Goal: Task Accomplishment & Management: Manage account settings

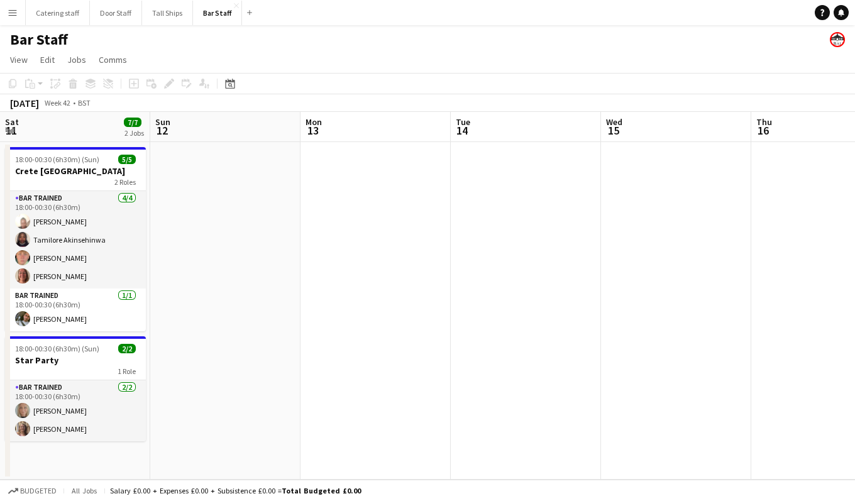
scroll to position [0, 412]
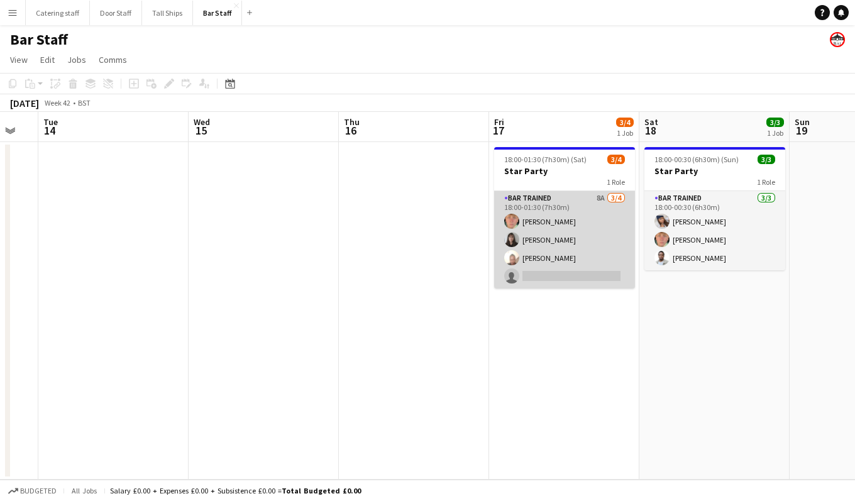
click at [589, 229] on app-card-role "Bar trained 8A [DATE] 18:00-01:30 (7h30m) [PERSON_NAME] [PERSON_NAME] [PERSON_N…" at bounding box center [564, 239] width 141 height 97
click at [577, 209] on app-card-role "Bar trained 8A [DATE] 18:00-01:30 (7h30m) [PERSON_NAME] [PERSON_NAME] [PERSON_N…" at bounding box center [564, 239] width 141 height 97
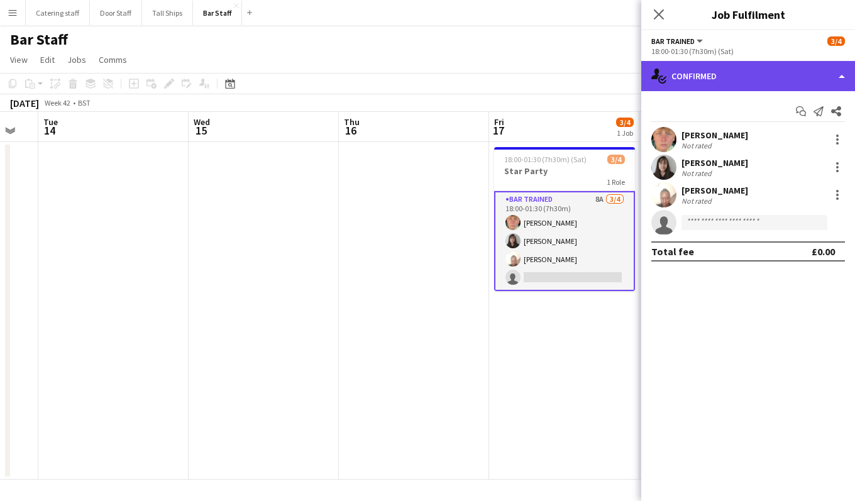
click at [737, 80] on div "single-neutral-actions-check-2 Confirmed" at bounding box center [748, 76] width 214 height 30
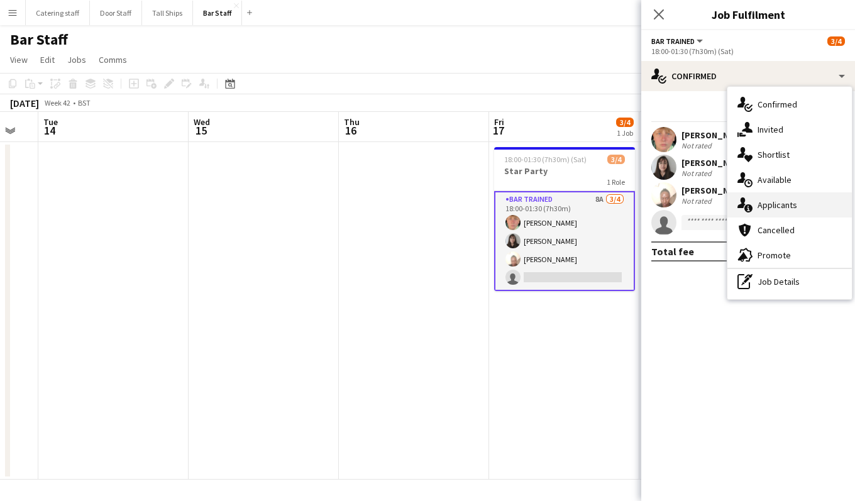
click at [810, 202] on div "single-neutral-actions-information Applicants" at bounding box center [789, 204] width 124 height 25
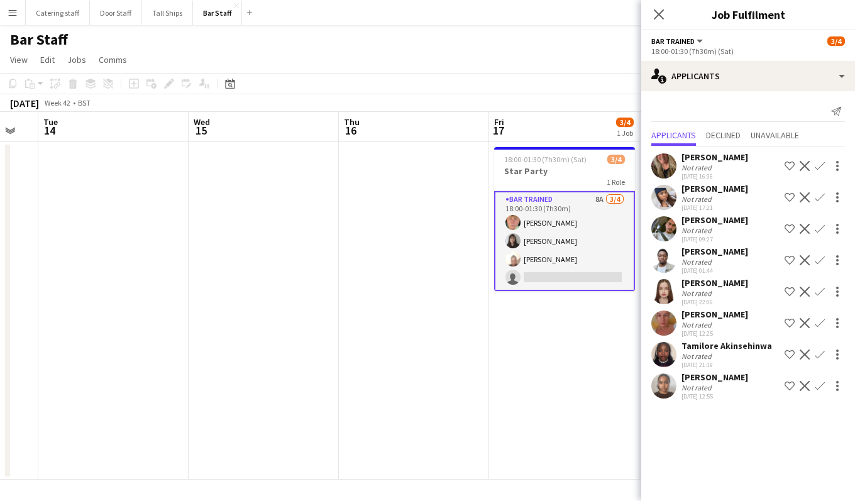
click at [819, 230] on app-icon "Confirm" at bounding box center [819, 229] width 10 height 10
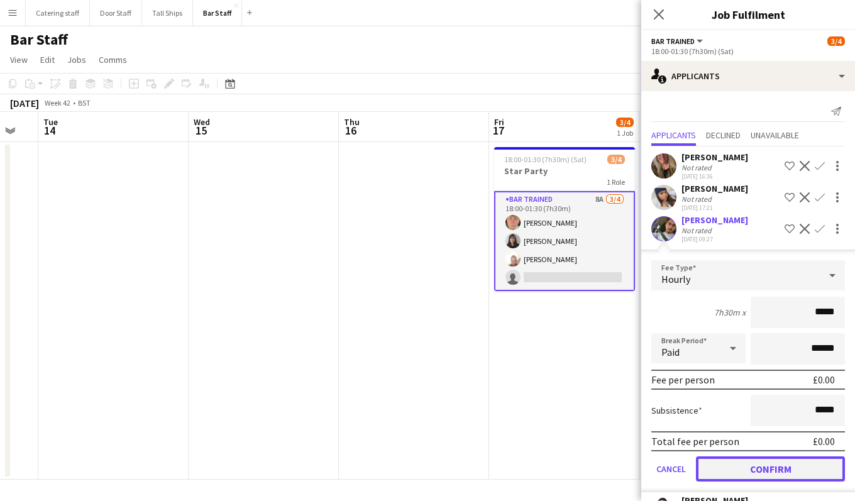
click at [774, 460] on button "Confirm" at bounding box center [770, 468] width 149 height 25
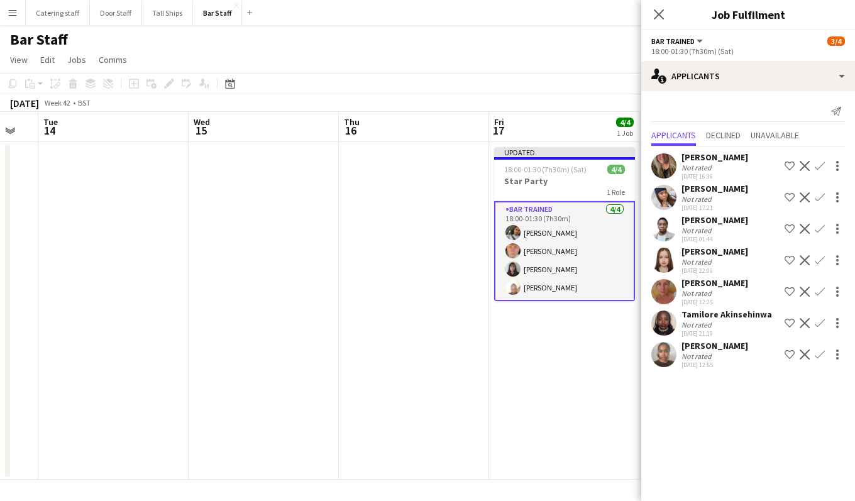
click at [572, 393] on app-date-cell "Updated 18:00-01:30 (7h30m) (Sat) 4/4 Star Party 1 Role Bar trained [DATE] 18:0…" at bounding box center [564, 310] width 150 height 337
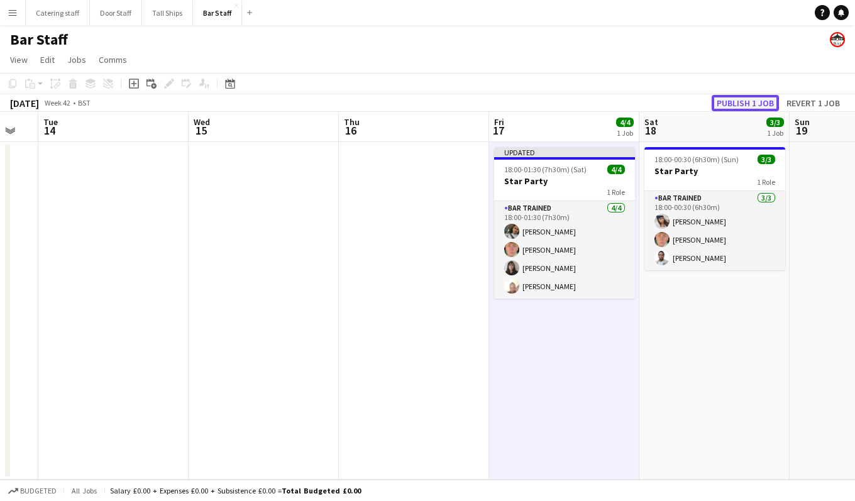
click at [728, 103] on button "Publish 1 job" at bounding box center [744, 103] width 67 height 16
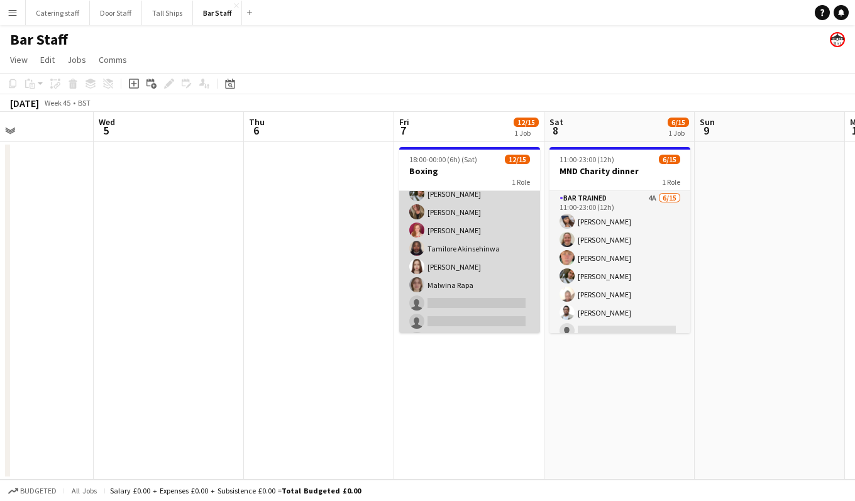
scroll to position [155, 0]
click at [464, 283] on app-card-role "Bar trained 3A [DATE] 18:00-00:00 (6h) [PERSON_NAME] [PERSON_NAME] [PERSON_NAME…" at bounding box center [469, 185] width 141 height 298
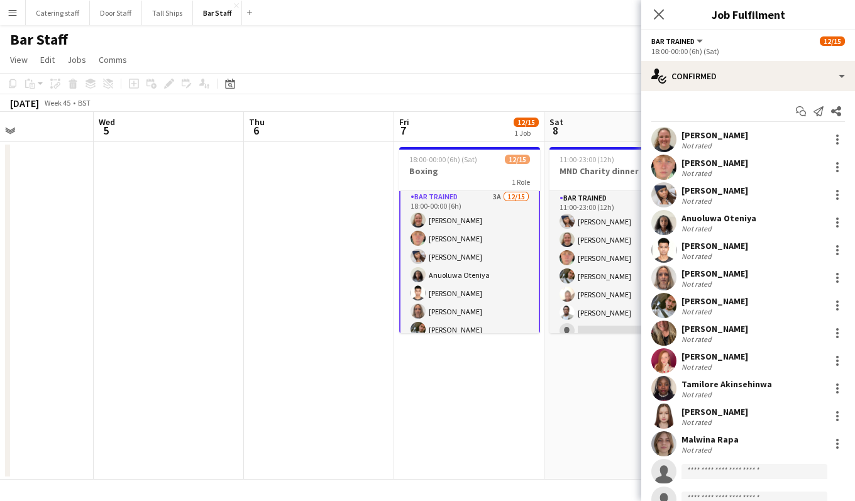
scroll to position [157, 0]
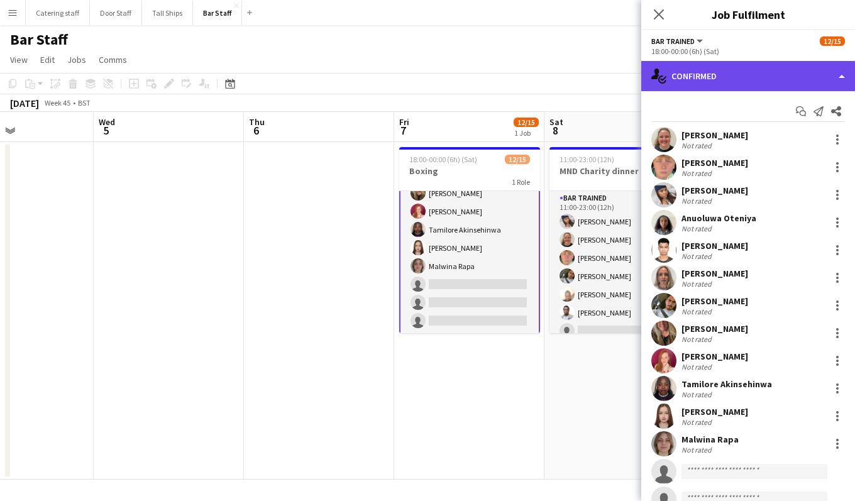
click at [738, 80] on div "single-neutral-actions-check-2 Confirmed" at bounding box center [748, 76] width 214 height 30
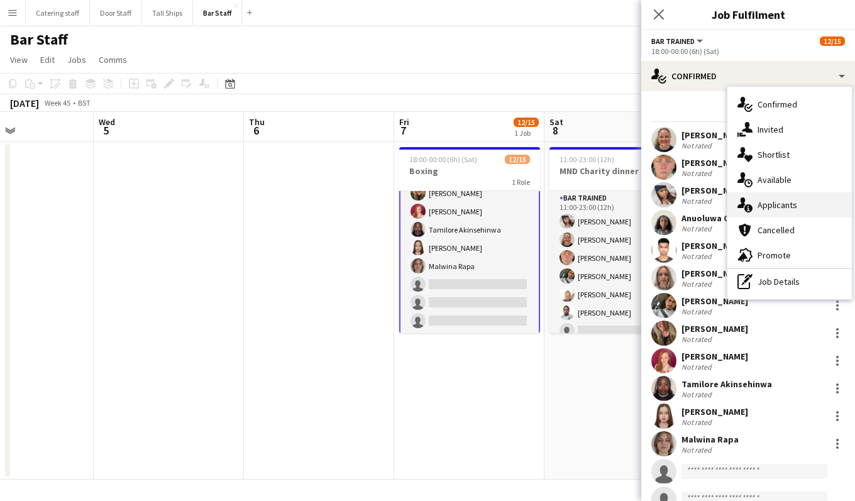
click at [782, 204] on span "Applicants" at bounding box center [777, 204] width 40 height 11
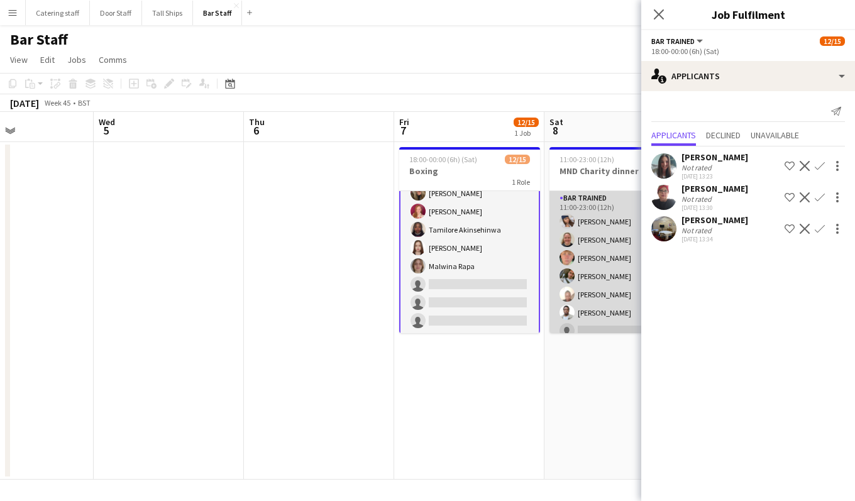
click at [606, 263] on app-card-role "Bar trained 4A [DATE] 11:00-23:00 (12h) [PERSON_NAME] [PERSON_NAME] [PERSON_NAM…" at bounding box center [619, 340] width 141 height 298
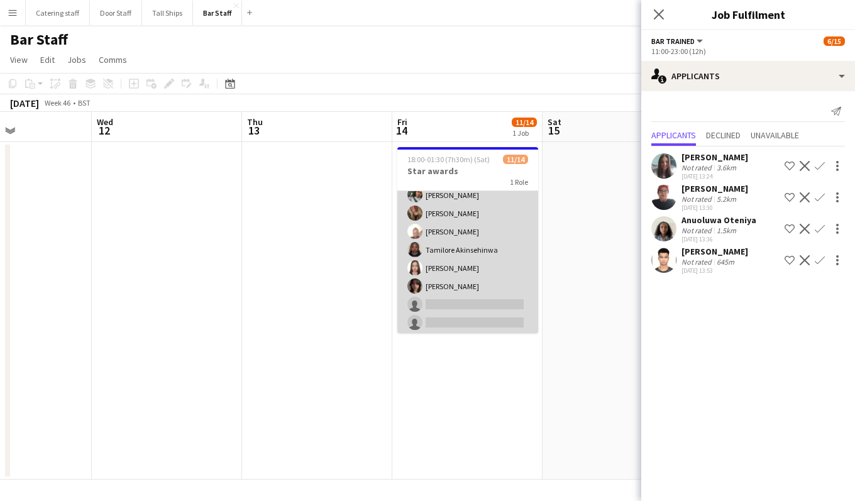
scroll to position [137, 0]
click at [474, 293] on app-card-role "Bar trained 2A [DATE] 18:00-01:30 (7h30m) [PERSON_NAME] [PERSON_NAME] Eleje-Abi…" at bounding box center [467, 194] width 141 height 280
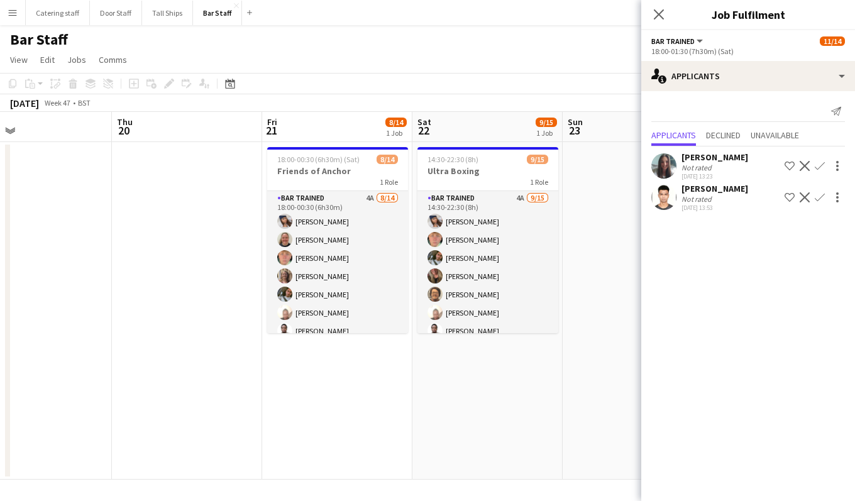
scroll to position [0, 493]
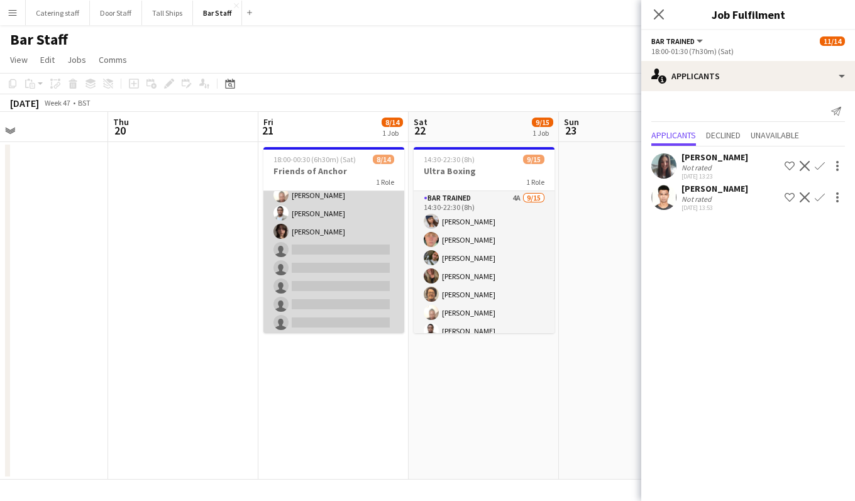
click at [344, 270] on app-card-role "Bar trained 4A [DATE] 18:00-00:30 (6h30m) [PERSON_NAME] [PERSON_NAME] [PERSON_N…" at bounding box center [333, 214] width 141 height 280
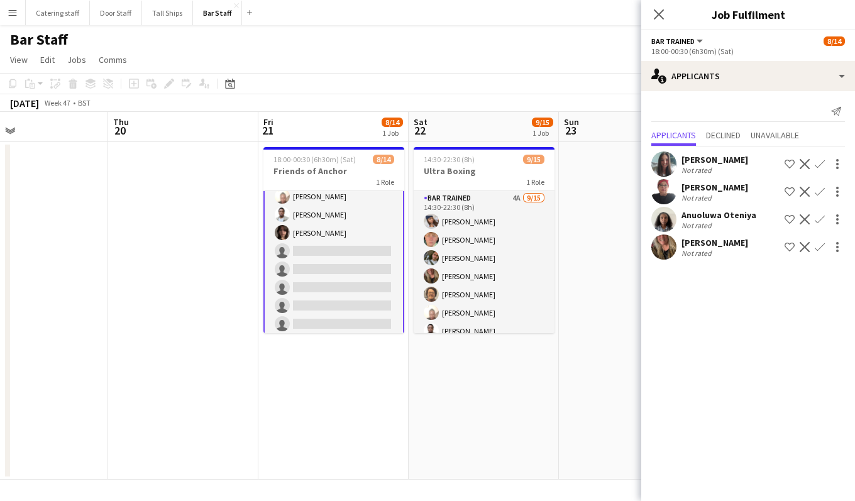
scroll to position [119, 0]
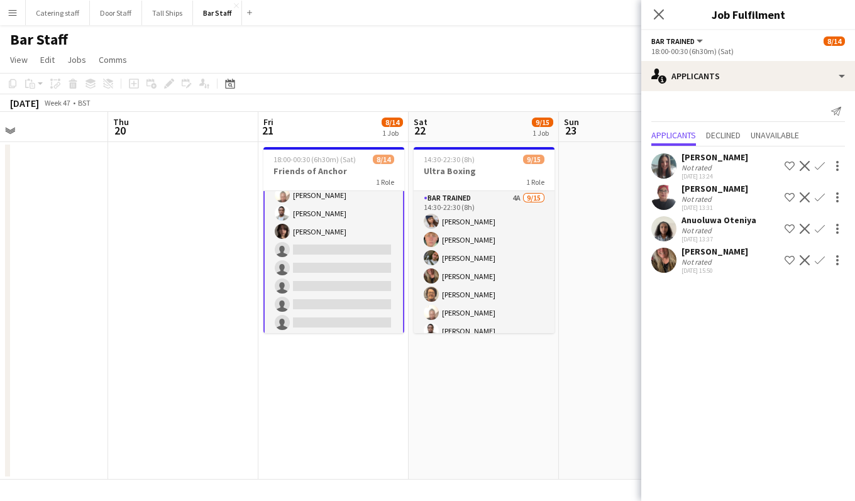
click at [820, 260] on app-icon "Confirm" at bounding box center [819, 260] width 10 height 10
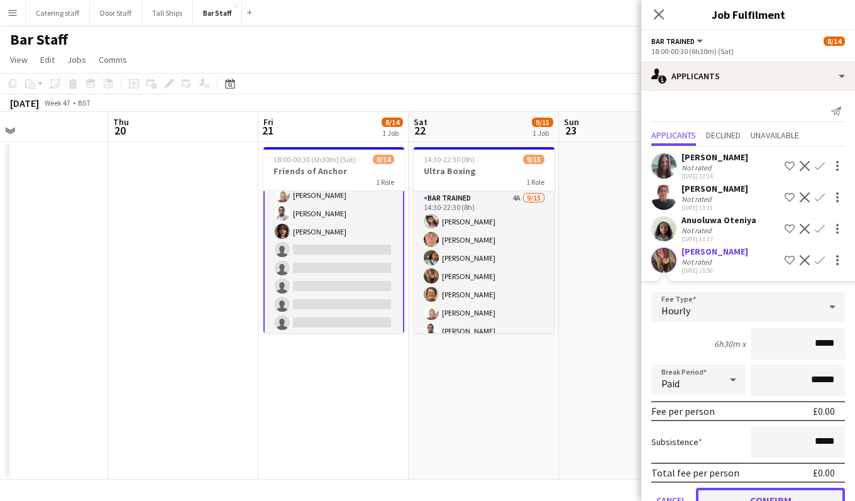
click at [736, 489] on button "Confirm" at bounding box center [770, 500] width 149 height 25
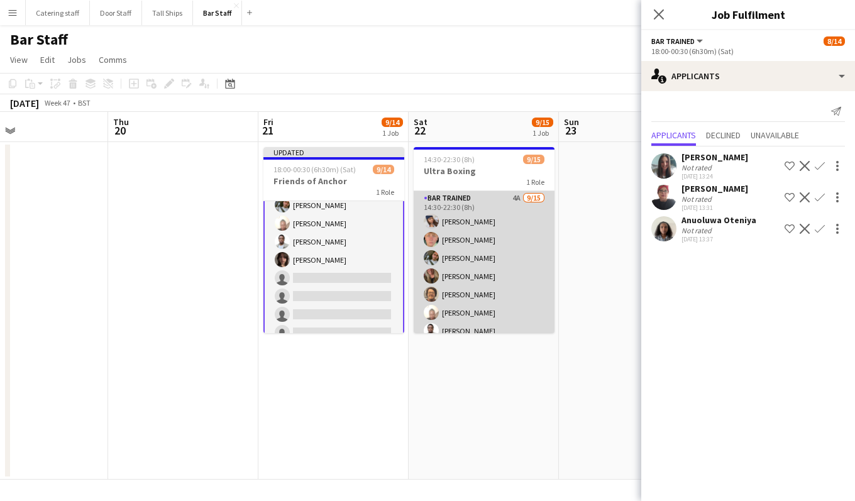
click at [500, 261] on app-card-role "Bar trained 4A [DATE] 14:30-22:30 (8h) [PERSON_NAME] [PERSON_NAME] [PERSON_NAME…" at bounding box center [483, 340] width 141 height 298
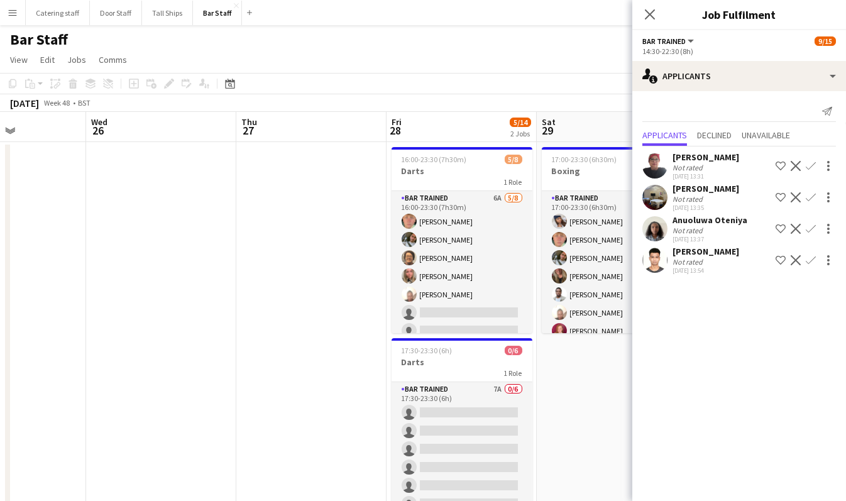
scroll to position [0, 523]
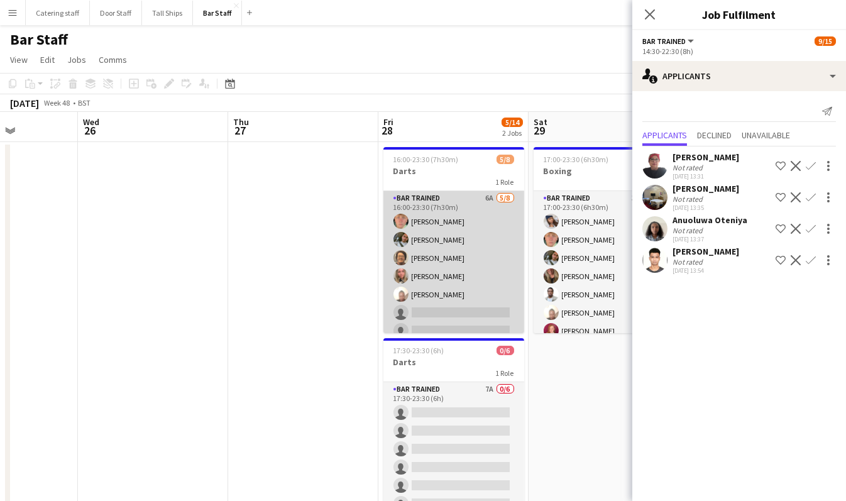
click at [468, 265] on app-card-role "Bar trained 6A [DATE] 16:00-23:30 (7h30m) [PERSON_NAME] [PERSON_NAME] [PERSON_N…" at bounding box center [453, 276] width 141 height 170
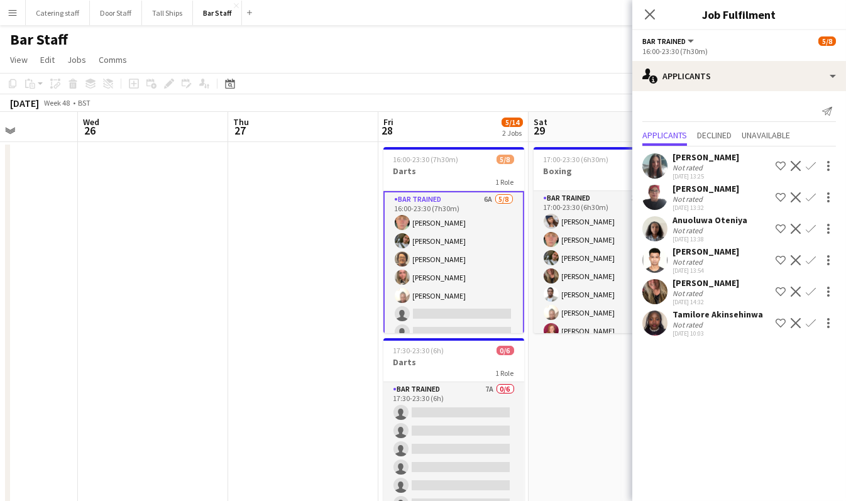
click at [811, 291] on app-icon "Confirm" at bounding box center [811, 292] width 10 height 10
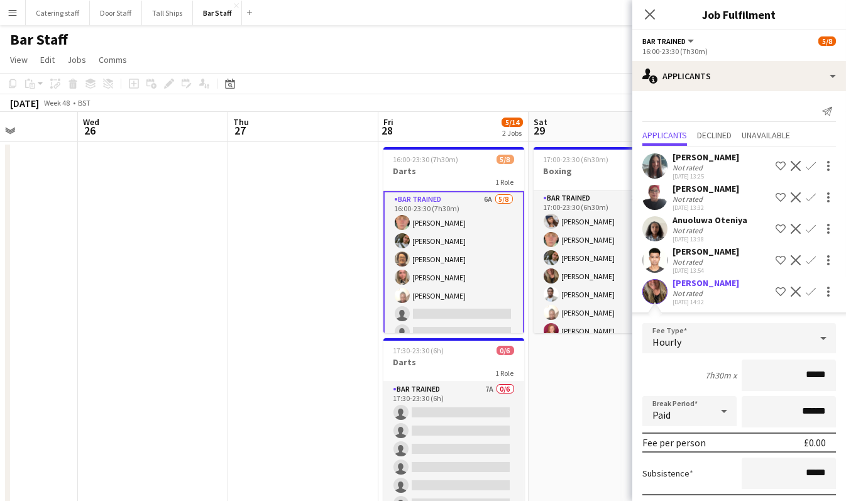
scroll to position [96, 0]
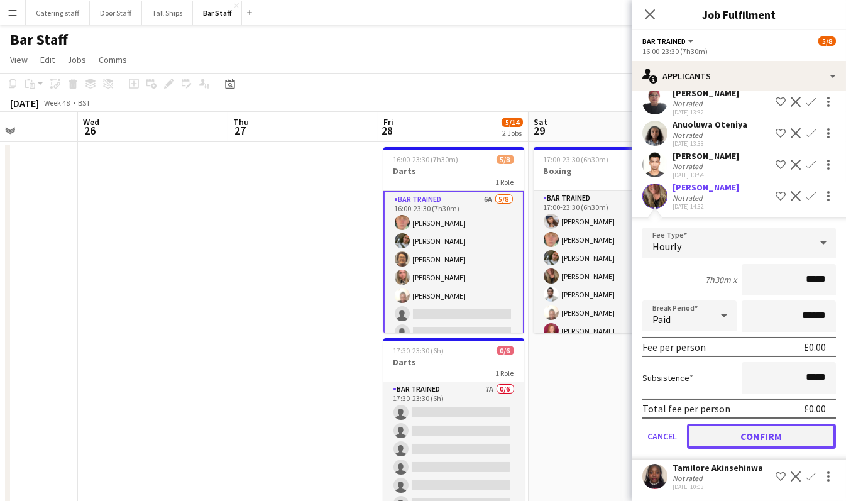
click at [751, 435] on button "Confirm" at bounding box center [761, 436] width 149 height 25
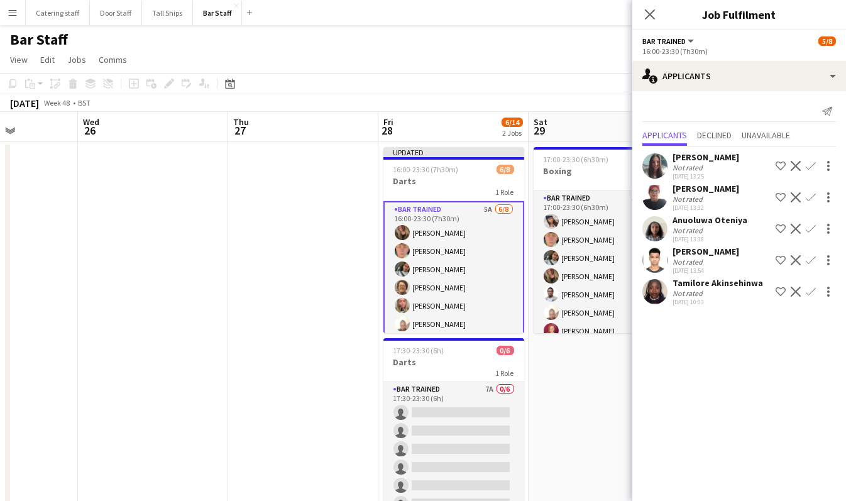
scroll to position [0, 0]
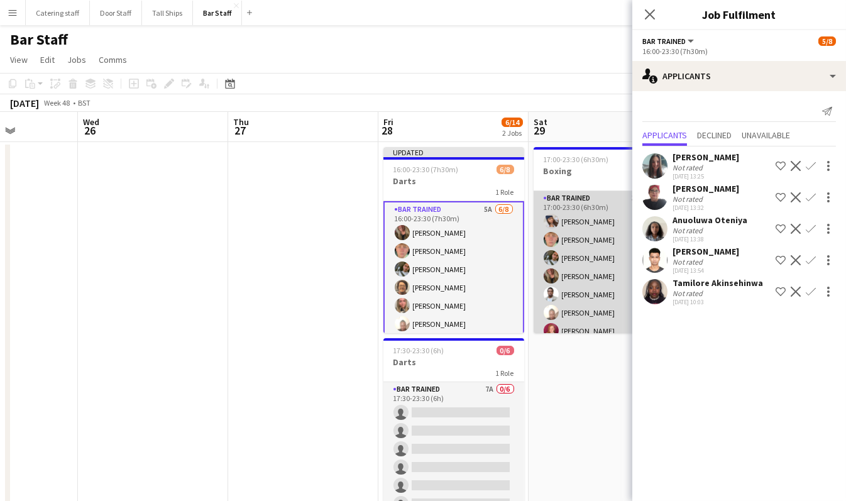
click at [579, 279] on app-card-role "Bar trained 3A [DATE] 17:00-23:30 (6h30m) [PERSON_NAME] [PERSON_NAME] [PERSON_N…" at bounding box center [603, 340] width 141 height 298
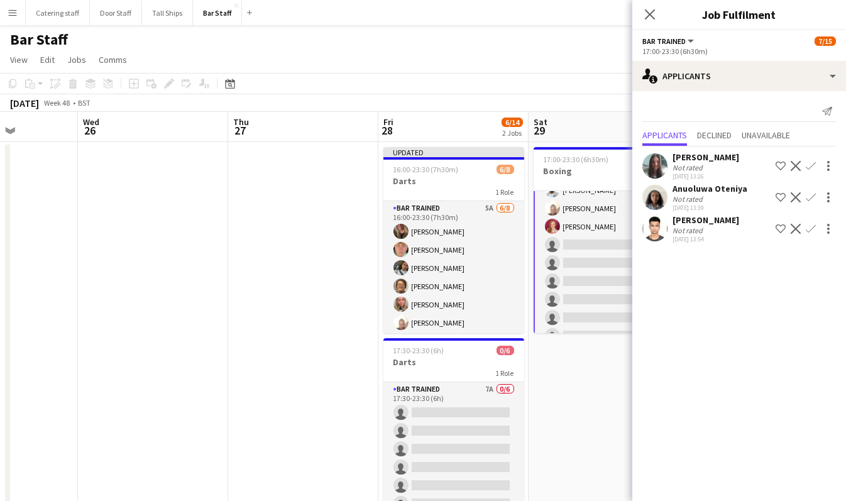
scroll to position [114, 0]
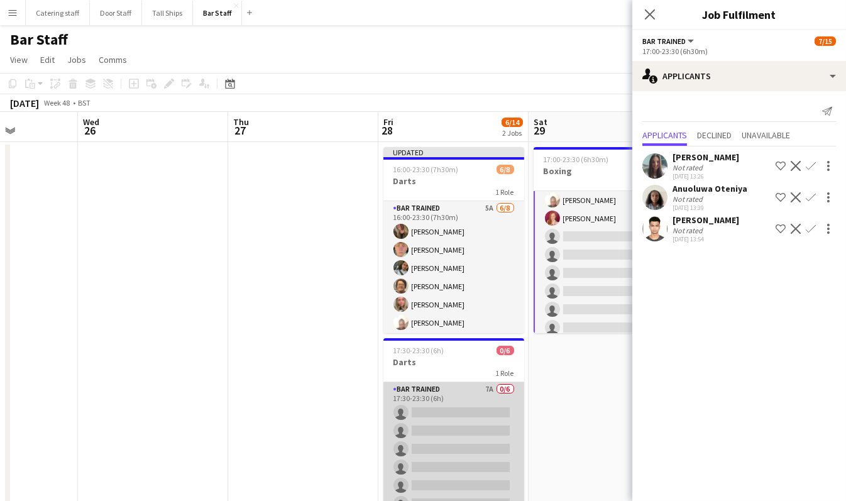
click at [461, 395] on app-card-role "Bar trained 7A 0/6 17:30-23:30 (6h) single-neutral-actions single-neutral-actio…" at bounding box center [453, 449] width 141 height 134
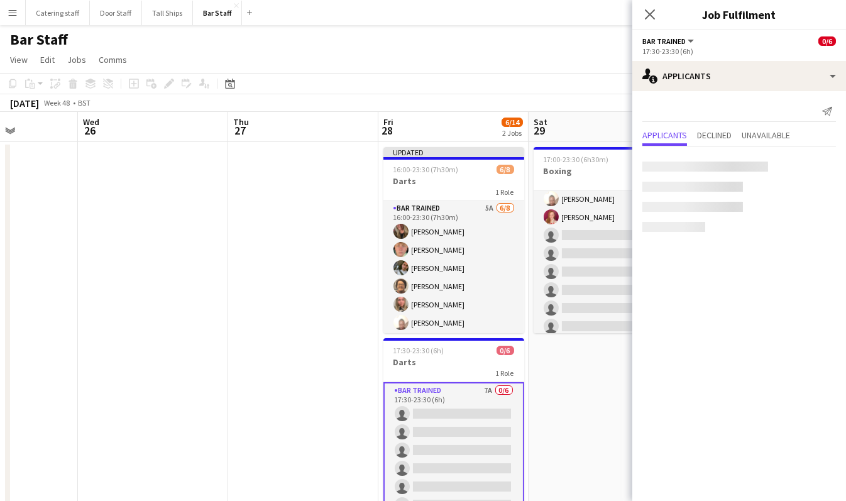
scroll to position [112, 0]
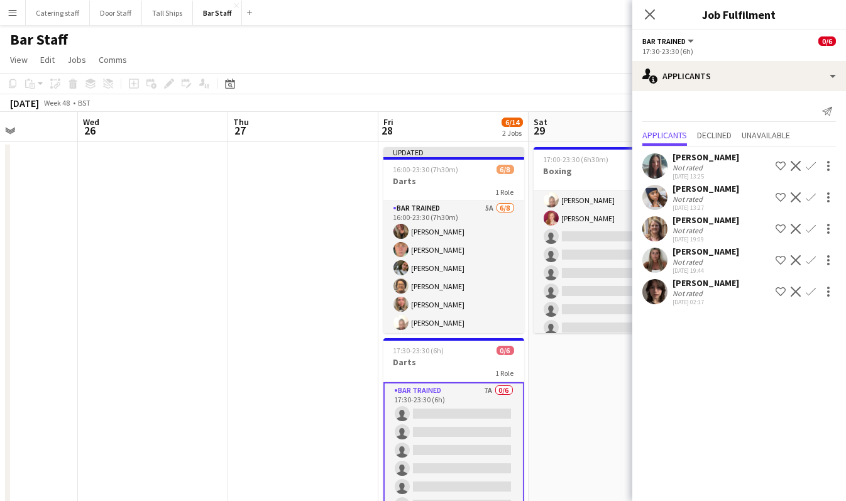
click at [811, 290] on app-icon "Confirm" at bounding box center [811, 292] width 10 height 10
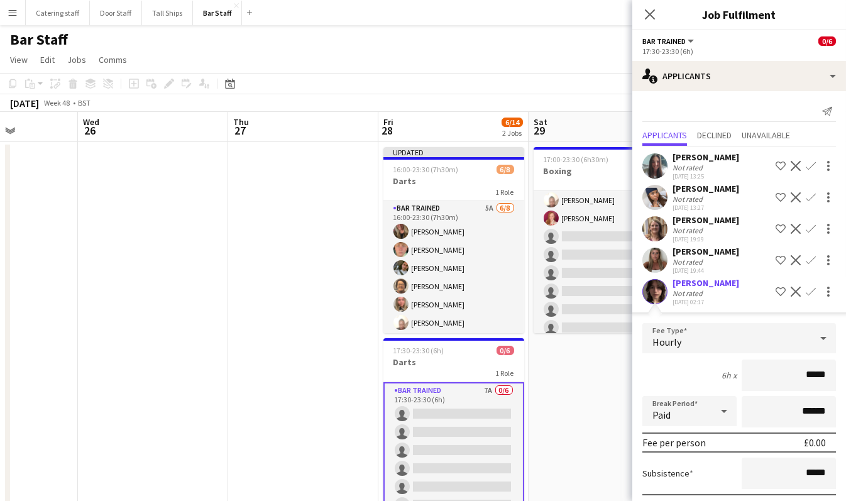
scroll to position [64, 0]
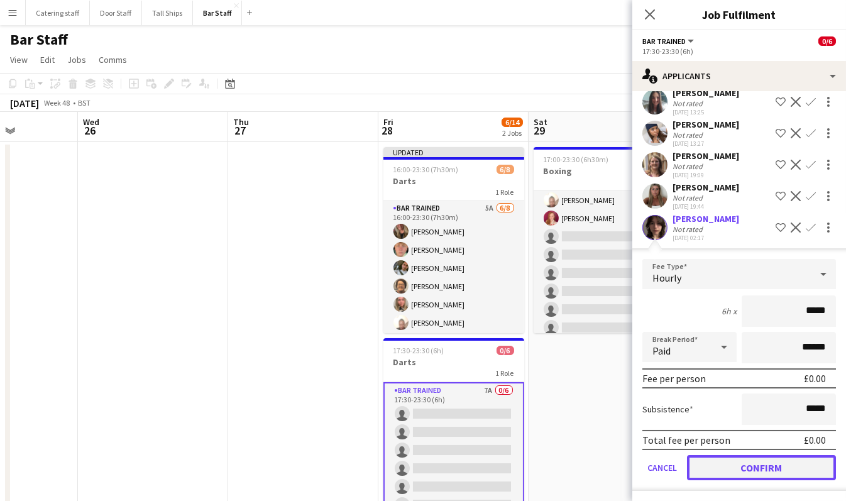
click at [749, 462] on button "Confirm" at bounding box center [761, 467] width 149 height 25
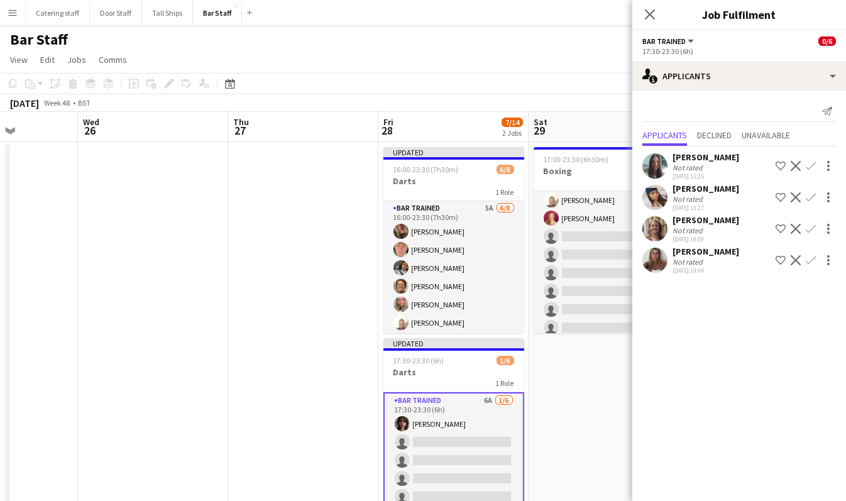
click at [809, 261] on app-icon "Confirm" at bounding box center [811, 260] width 10 height 10
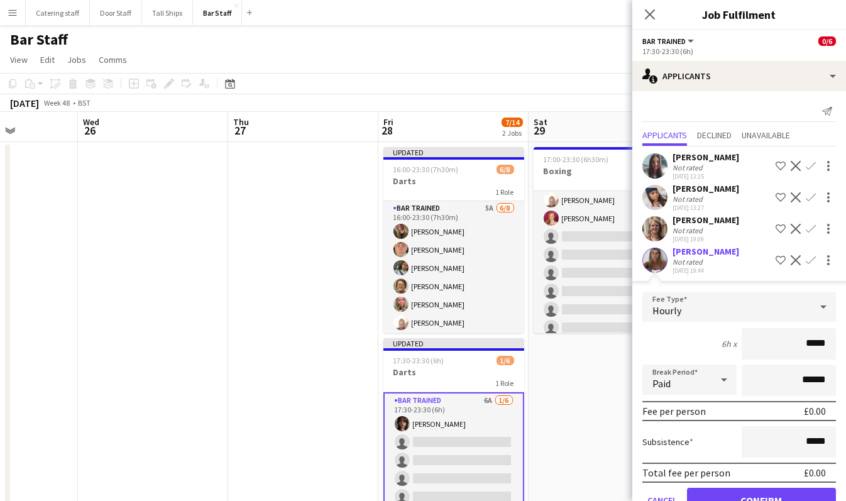
scroll to position [33, 0]
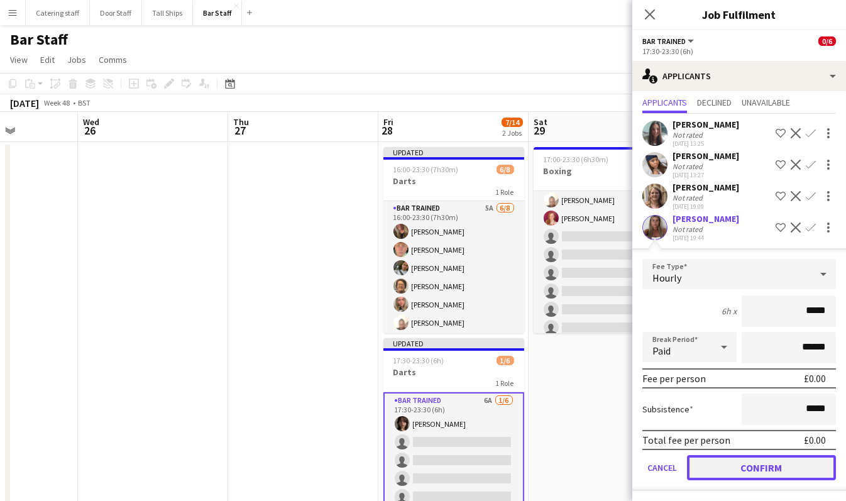
click at [746, 462] on button "Confirm" at bounding box center [761, 467] width 149 height 25
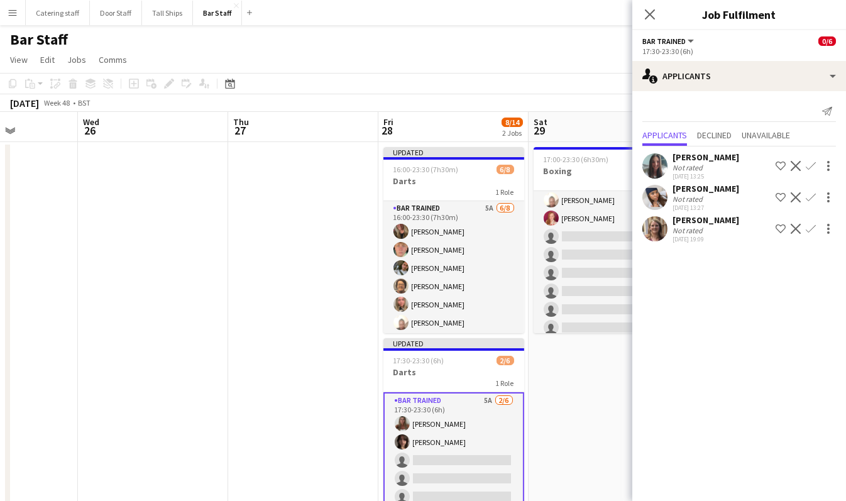
scroll to position [0, 0]
click at [811, 229] on app-icon "Confirm" at bounding box center [811, 229] width 10 height 10
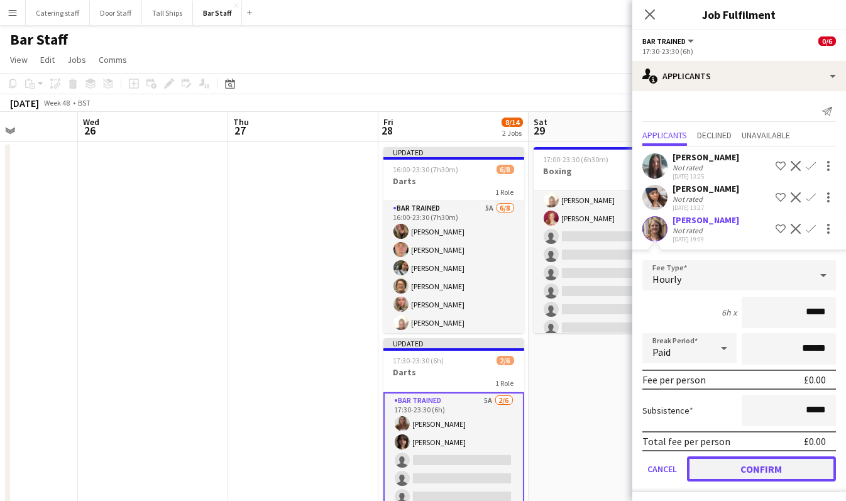
click at [734, 468] on button "Confirm" at bounding box center [761, 468] width 149 height 25
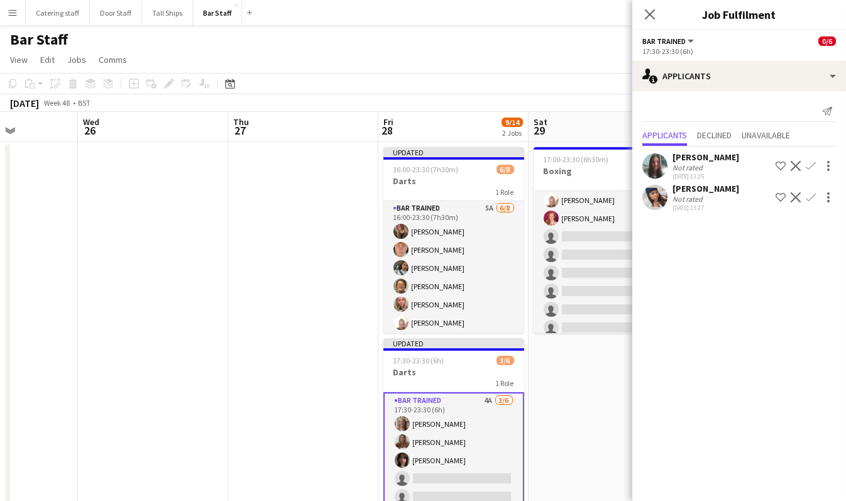
click at [812, 196] on app-icon "Confirm" at bounding box center [811, 197] width 10 height 10
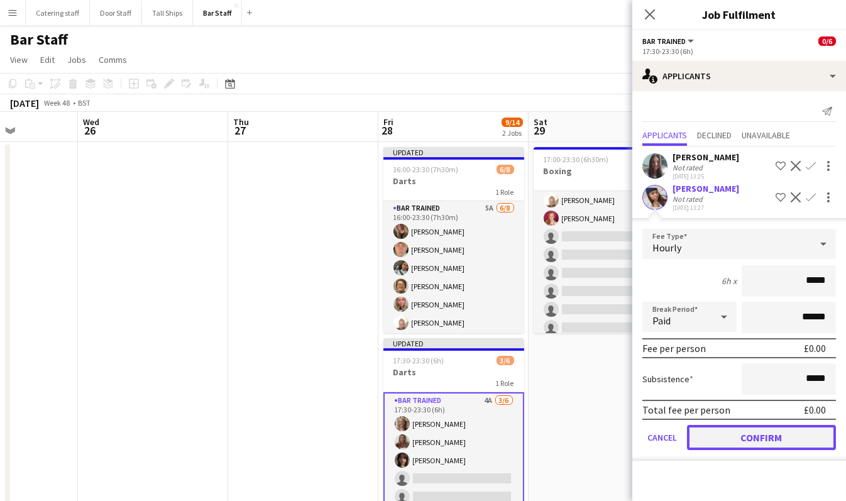
click at [755, 435] on button "Confirm" at bounding box center [761, 437] width 149 height 25
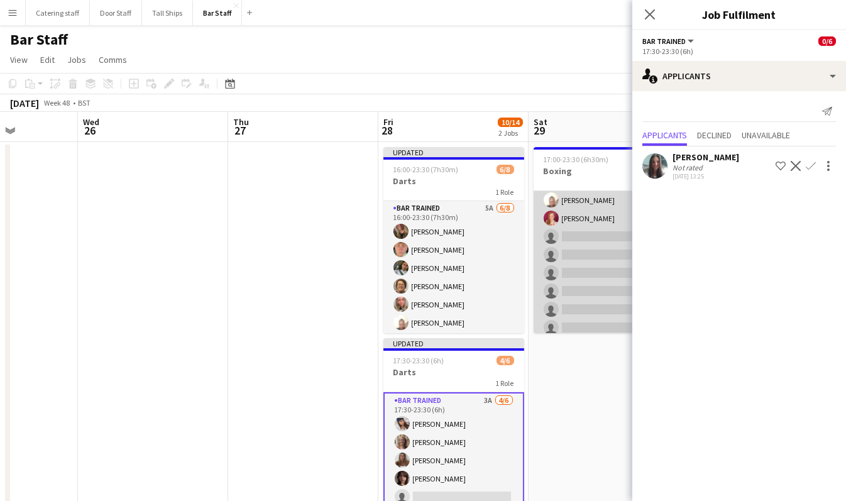
click at [597, 267] on app-card-role "Bar trained 3A [DATE] 17:00-23:30 (6h30m) [PERSON_NAME] [PERSON_NAME] [PERSON_N…" at bounding box center [603, 228] width 141 height 298
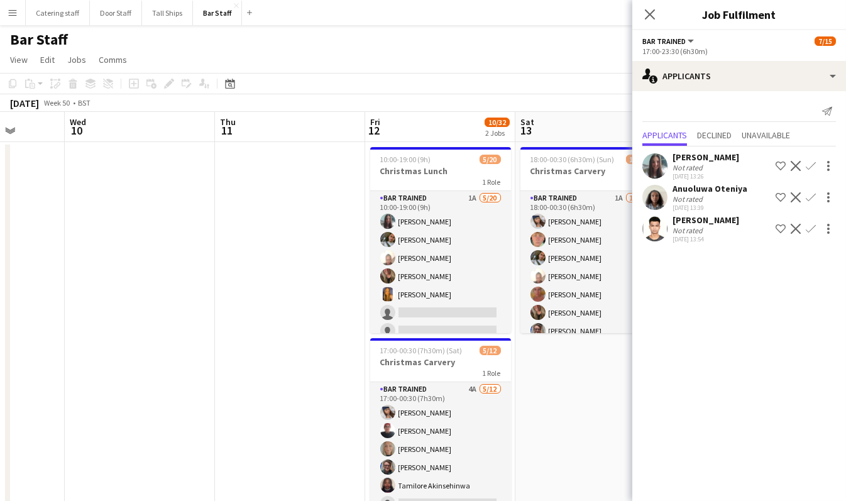
scroll to position [0, 538]
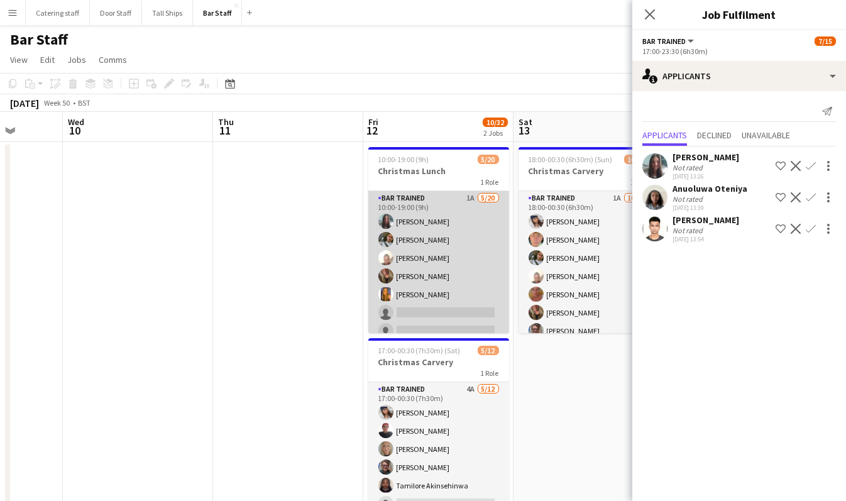
click at [461, 269] on app-card-role "Bar trained 1A [DATE] 10:00-19:00 (9h) [PERSON_NAME] [PERSON_NAME] [PERSON_NAME…" at bounding box center [438, 385] width 141 height 389
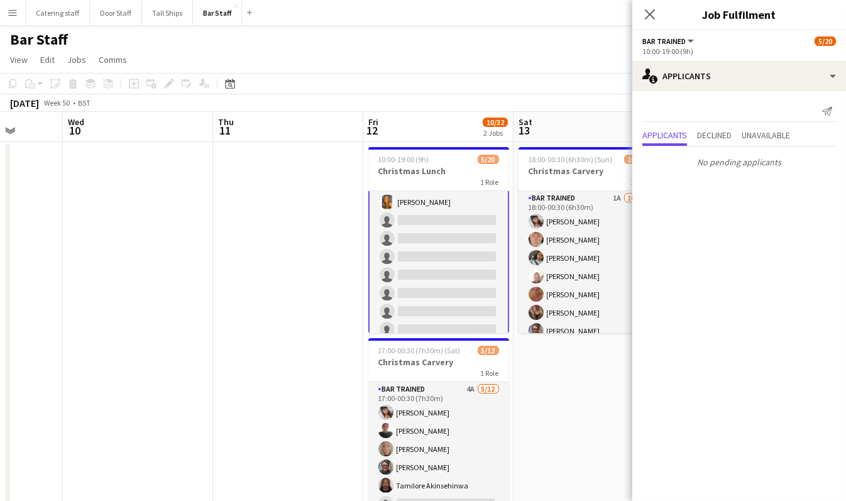
scroll to position [0, 0]
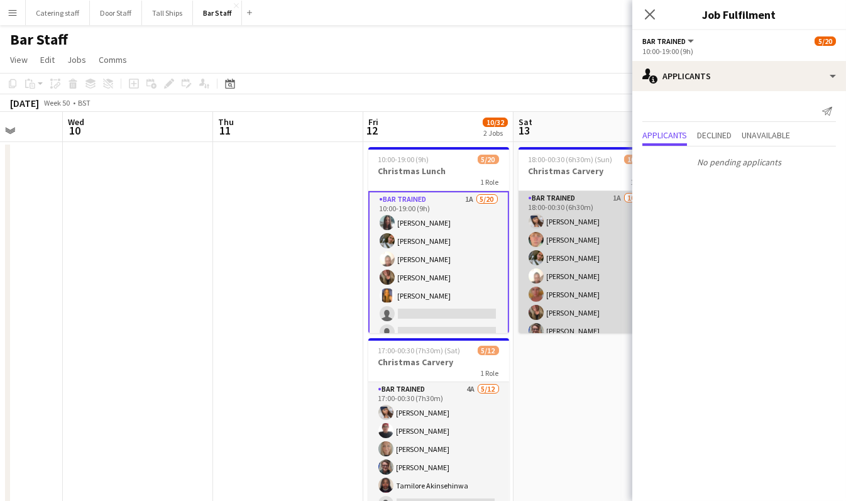
click at [570, 225] on app-card-role "Bar trained 1A [DATE] 18:00-00:30 (6h30m) [PERSON_NAME] [PERSON_NAME] [PERSON_N…" at bounding box center [588, 312] width 141 height 243
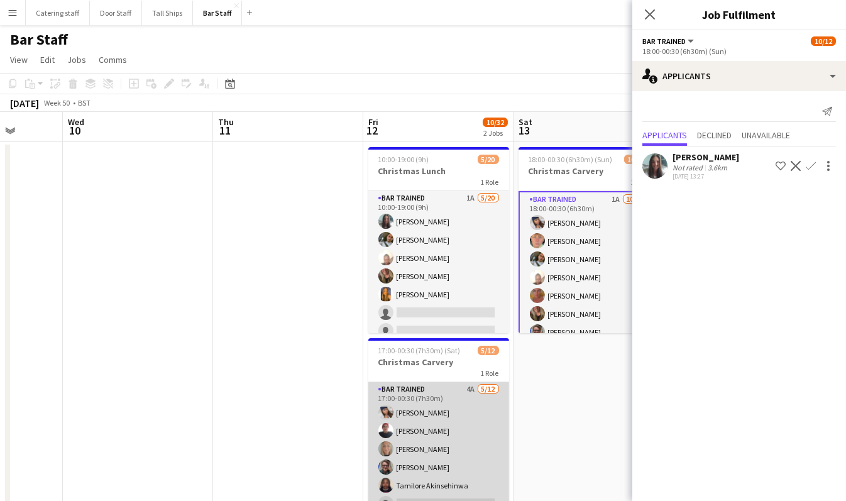
click at [447, 424] on app-card-role "Bar trained 4A [DATE] 17:00-00:30 (7h30m) [PERSON_NAME] [PERSON_NAME] [PERSON_N…" at bounding box center [438, 503] width 141 height 243
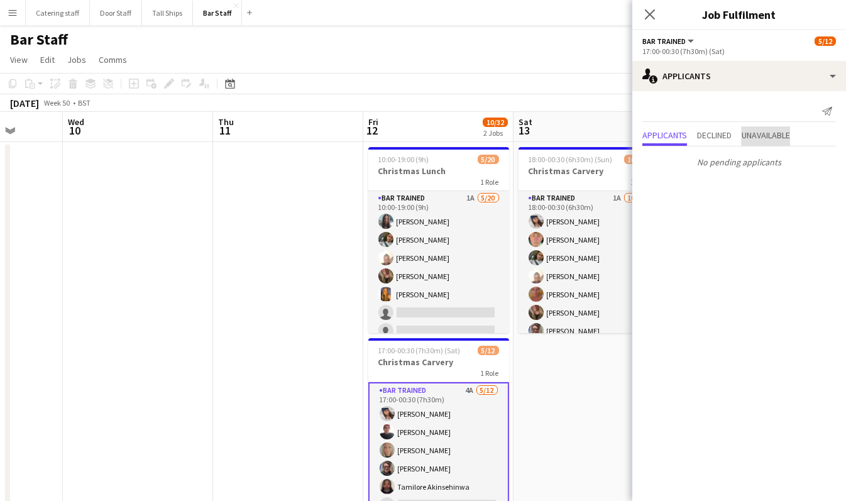
click at [758, 135] on span "Unavailable" at bounding box center [765, 135] width 48 height 9
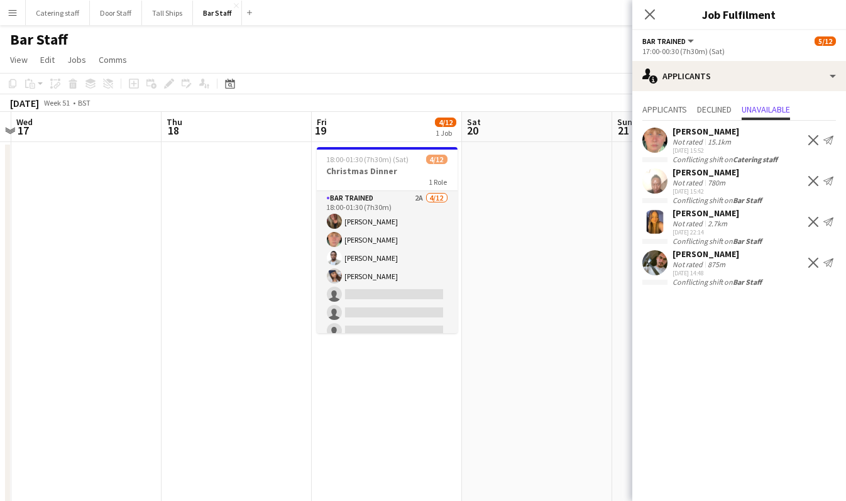
scroll to position [0, 287]
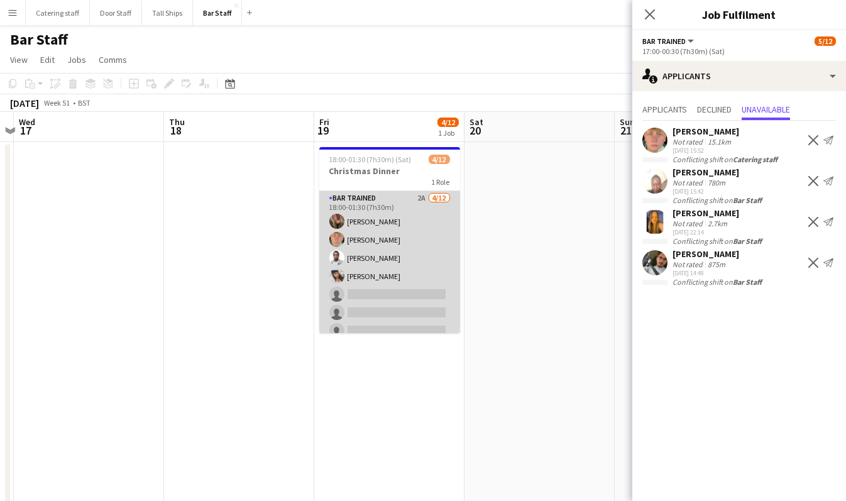
click at [418, 244] on app-card-role "Bar trained 2A [DATE] 18:00-01:30 (7h30m) [PERSON_NAME] [PERSON_NAME] [PERSON_N…" at bounding box center [389, 312] width 141 height 243
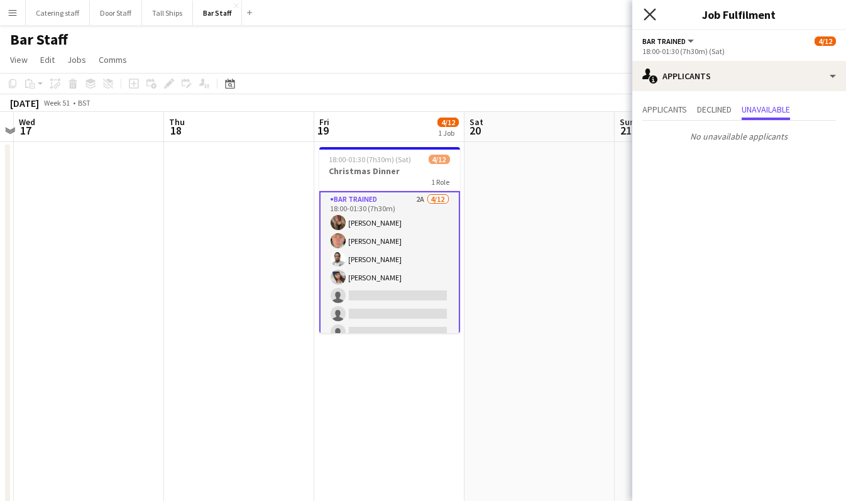
click at [651, 13] on icon at bounding box center [649, 14] width 12 height 12
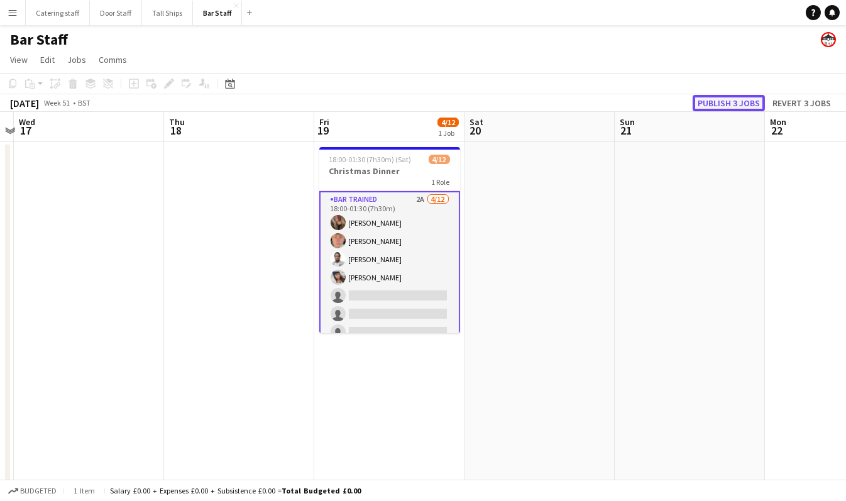
click at [712, 101] on button "Publish 3 jobs" at bounding box center [728, 103] width 72 height 16
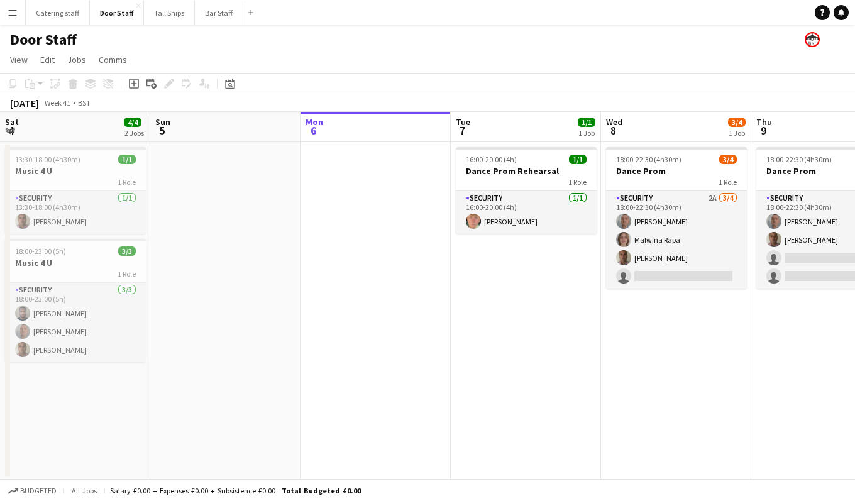
scroll to position [0, 565]
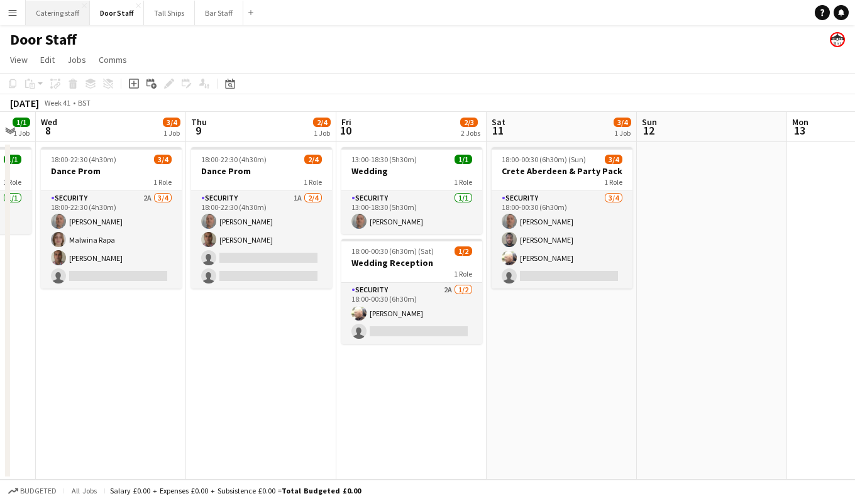
click at [58, 13] on button "Catering staff Close" at bounding box center [58, 13] width 64 height 25
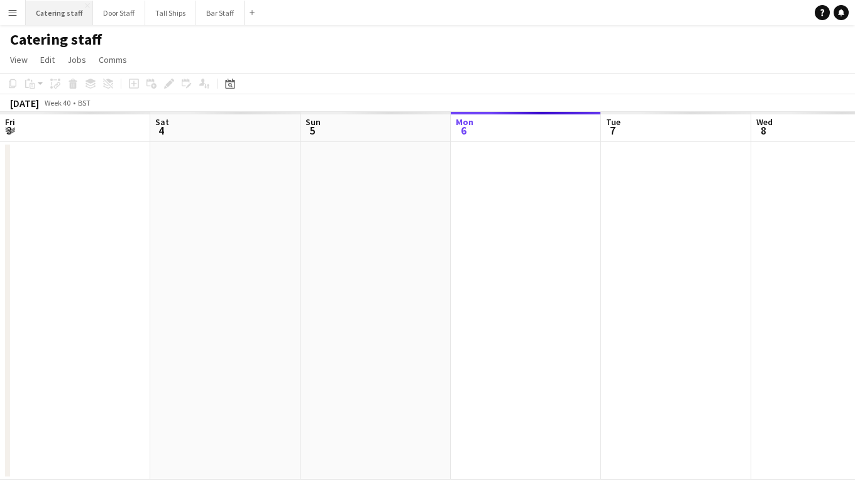
scroll to position [0, 300]
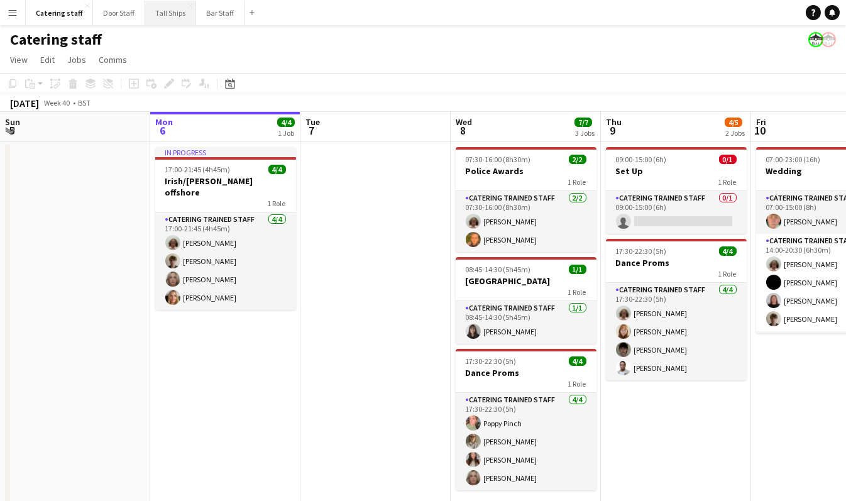
click at [161, 14] on button "Tall Ships Close" at bounding box center [170, 13] width 51 height 25
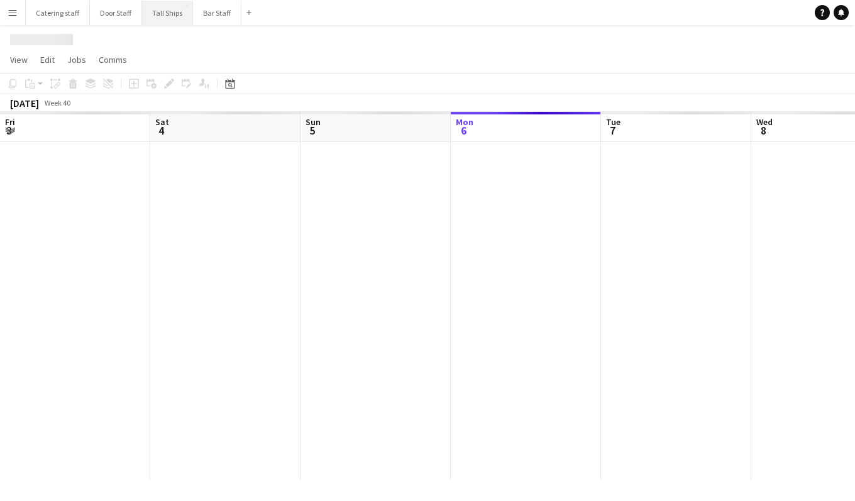
scroll to position [0, 300]
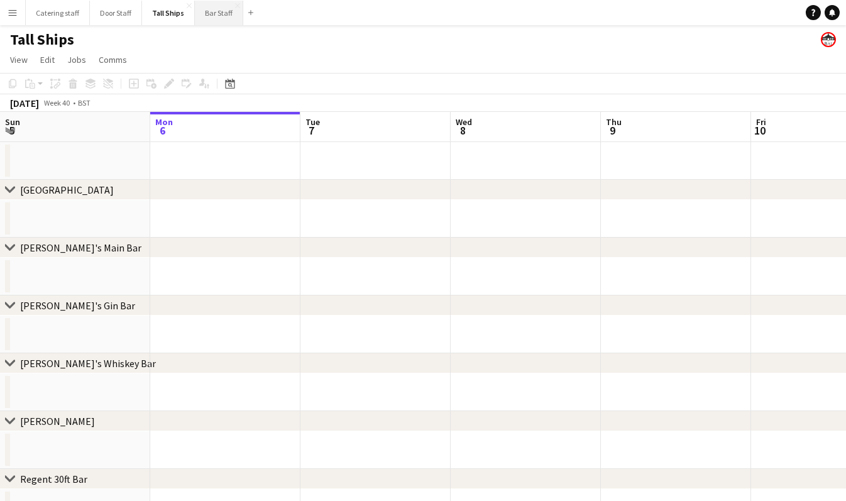
click at [214, 13] on button "Bar Staff Close" at bounding box center [219, 13] width 48 height 25
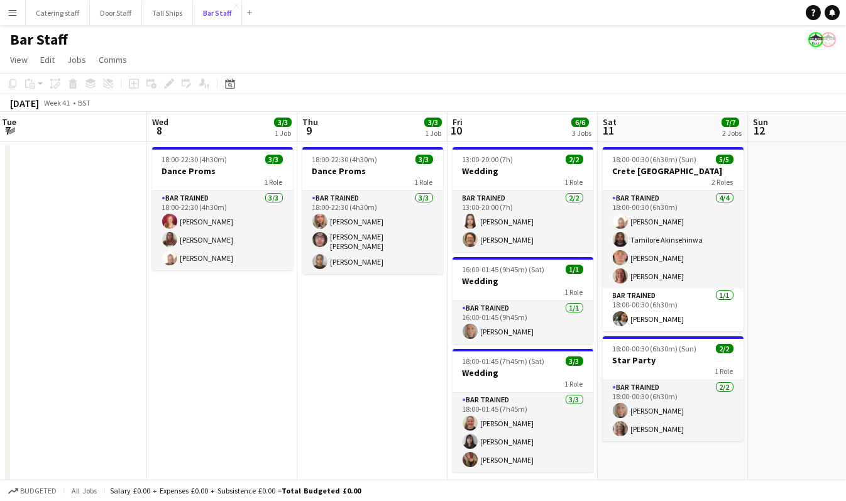
scroll to position [0, 459]
